Goal: Task Accomplishment & Management: Manage account settings

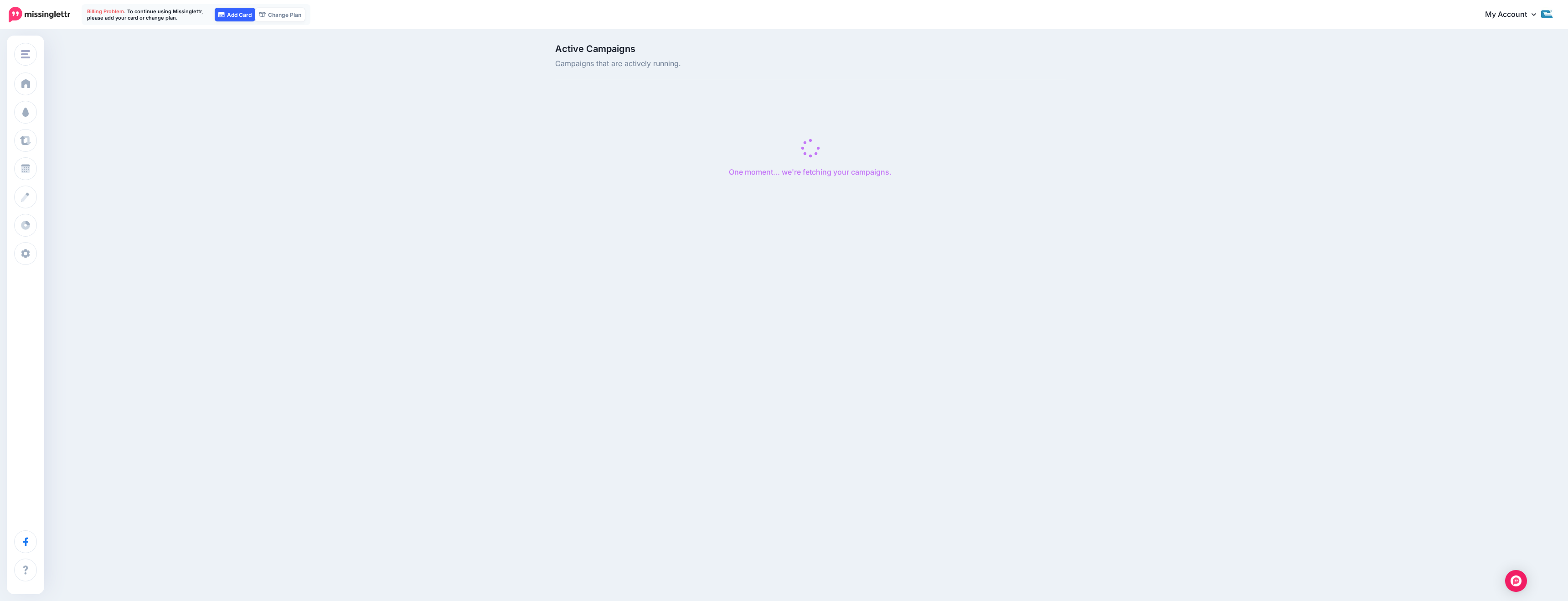
click at [233, 16] on link "Add Card" at bounding box center [235, 14] width 41 height 14
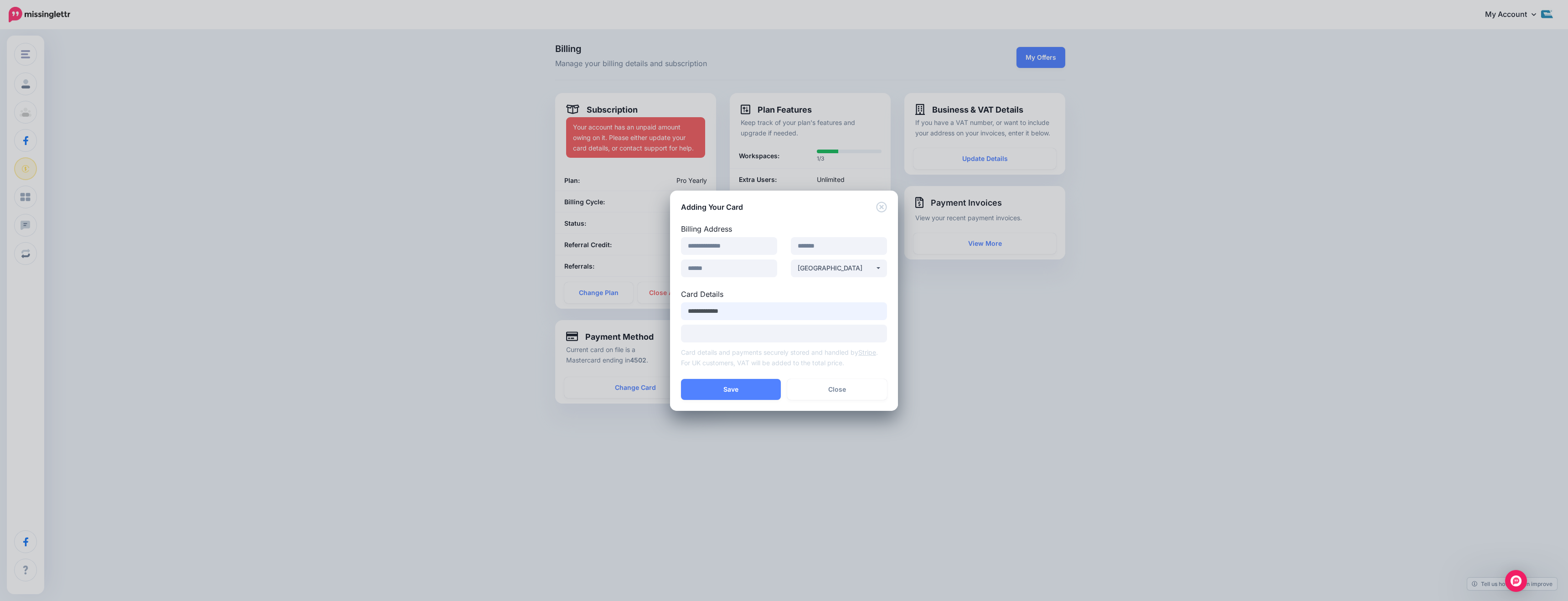
click at [747, 314] on input "**********" at bounding box center [784, 311] width 206 height 18
type input "**********"
click at [771, 386] on button "Save" at bounding box center [731, 390] width 100 height 21
